Goal: Information Seeking & Learning: Learn about a topic

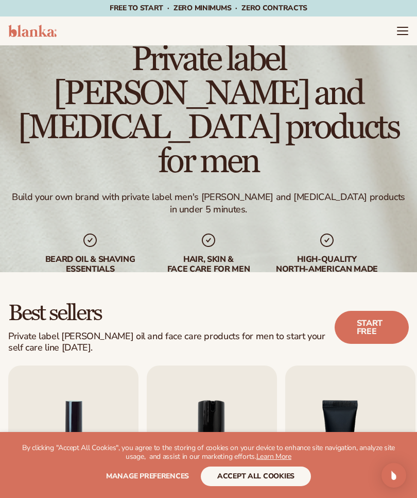
click at [413, 26] on header "Cart product catalog The Lab by [PERSON_NAME]" at bounding box center [208, 30] width 417 height 29
click at [409, 28] on icon "Menu" at bounding box center [403, 31] width 12 height 12
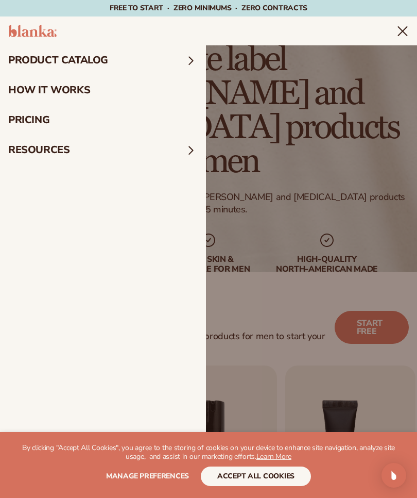
click at [203, 58] on summary "product catalog" at bounding box center [103, 60] width 206 height 30
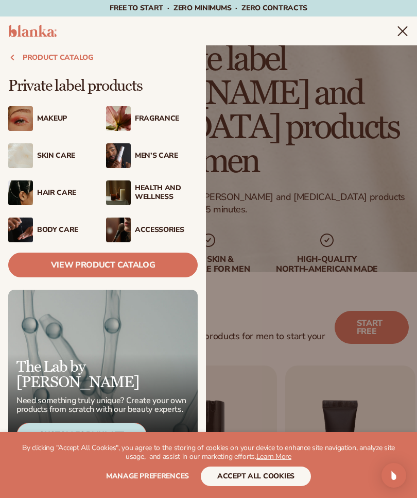
click at [153, 151] on div "Men’s Care" at bounding box center [166, 155] width 63 height 9
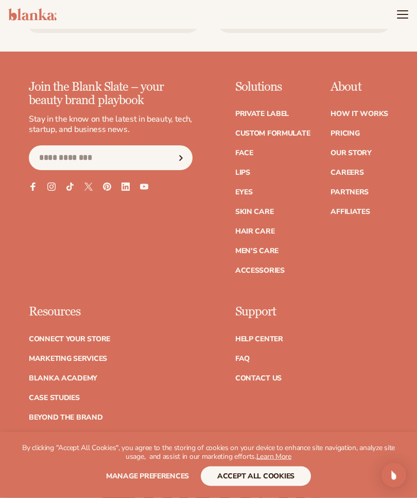
scroll to position [1926, 0]
click at [270, 228] on link "Hair Care" at bounding box center [254, 231] width 39 height 7
click at [274, 247] on link "Men's Care" at bounding box center [256, 250] width 43 height 7
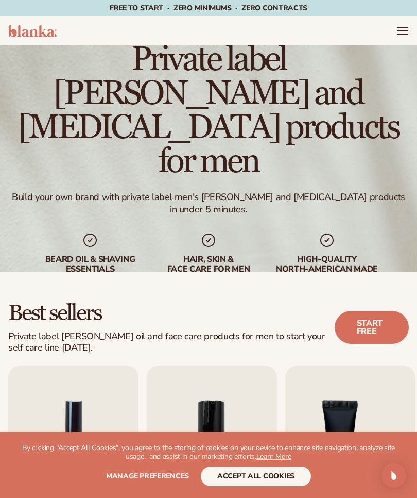
click at [95, 254] on div "beard oil & shaving essentials" at bounding box center [90, 264] width 103 height 20
click at [121, 254] on div "beard oil & shaving essentials" at bounding box center [90, 264] width 103 height 20
click at [95, 254] on div "beard oil & shaving essentials" at bounding box center [90, 264] width 103 height 20
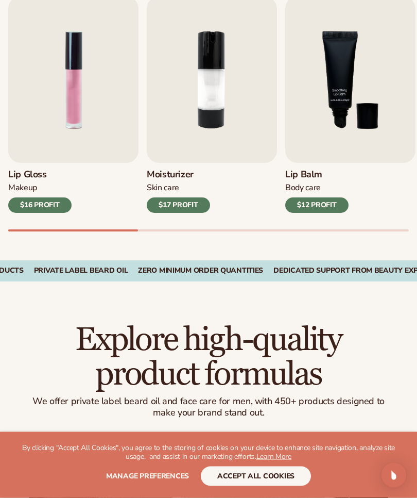
scroll to position [369, 0]
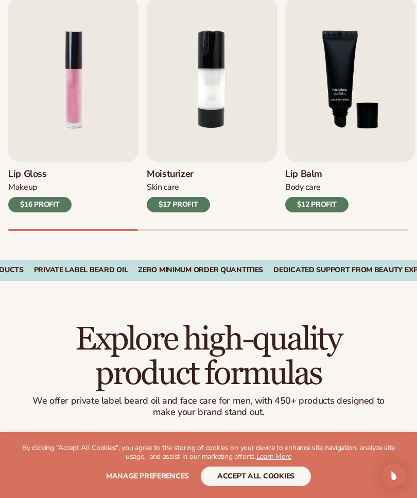
click at [185, 180] on div "Moisturizer Skin Care $17 PROFIT" at bounding box center [212, 186] width 130 height 49
click at [188, 174] on h3 "Moisturizer" at bounding box center [178, 173] width 63 height 11
click at [188, 188] on div "Skin Care" at bounding box center [178, 187] width 63 height 11
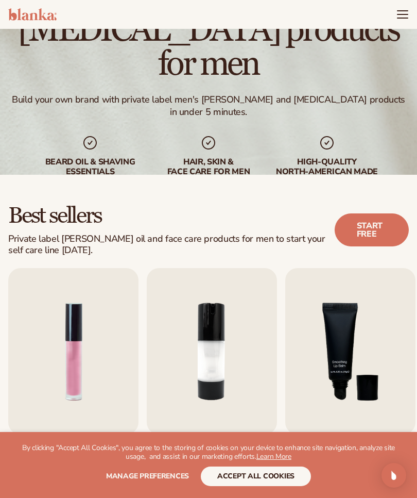
scroll to position [0, 0]
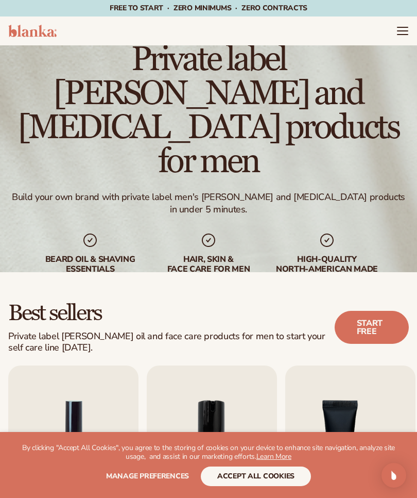
click at [400, 32] on icon "Menu" at bounding box center [403, 31] width 12 height 12
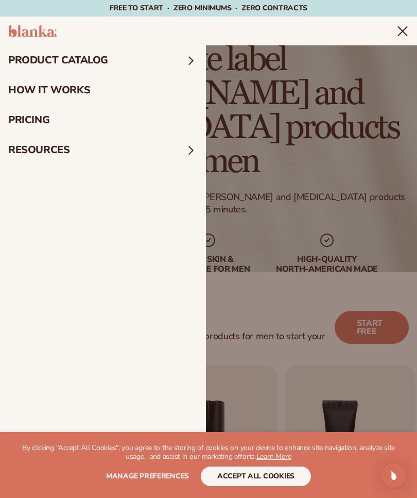
click at [194, 58] on span at bounding box center [190, 60] width 13 height 13
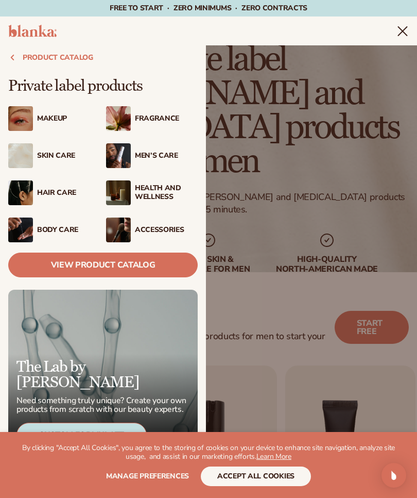
click at [130, 149] on img at bounding box center [118, 155] width 25 height 25
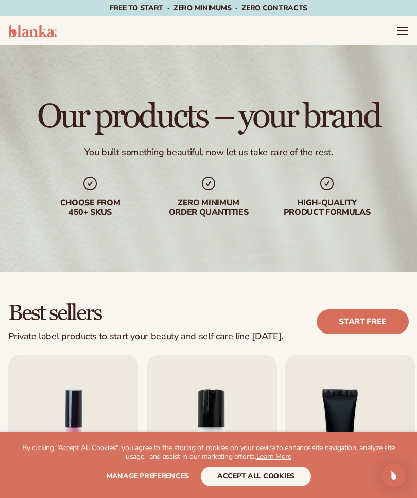
click at [336, 201] on div "High-quality product formulas" at bounding box center [327, 208] width 103 height 20
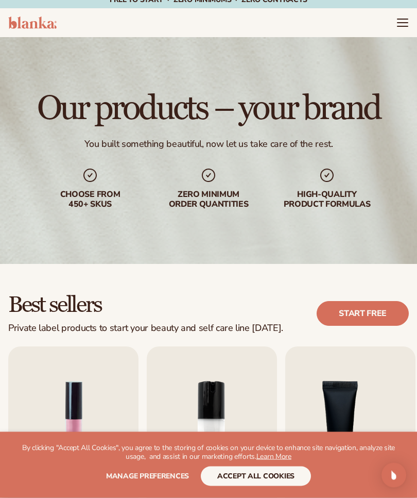
click at [408, 18] on icon "Menu" at bounding box center [403, 23] width 12 height 12
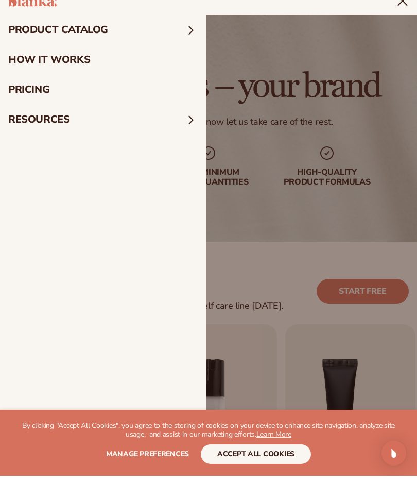
scroll to position [30, 0]
